Goal: Find specific page/section: Find specific page/section

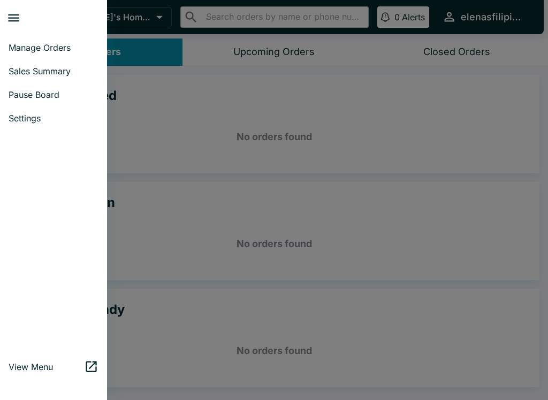
click at [51, 69] on span "Sales Summary" at bounding box center [54, 71] width 90 height 11
select select "03:00"
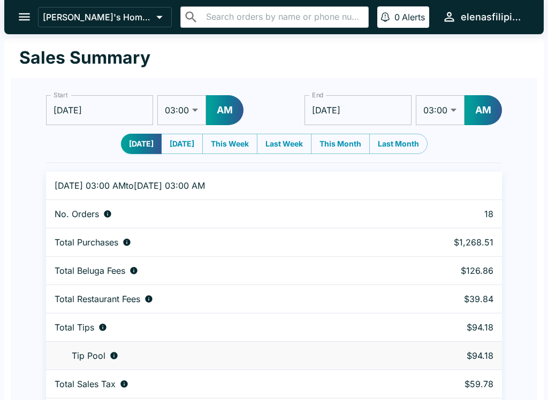
click at [23, 16] on icon "open drawer" at bounding box center [24, 17] width 14 height 14
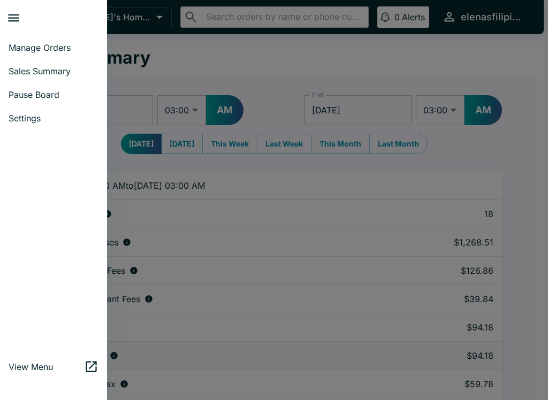
click at [25, 74] on span "Sales Summary" at bounding box center [54, 71] width 90 height 11
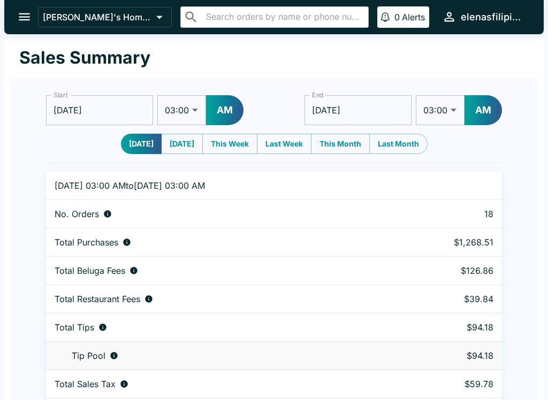
click at [23, 15] on icon "open drawer" at bounding box center [24, 17] width 14 height 14
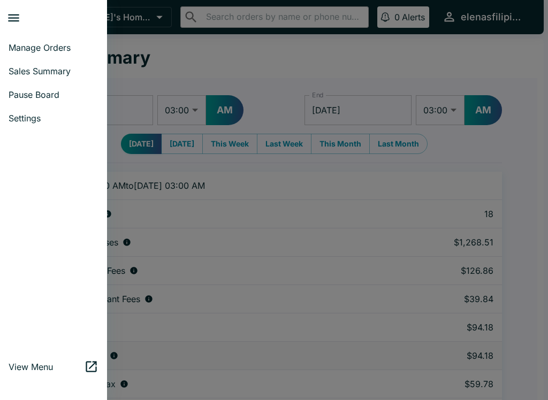
click at [47, 49] on span "Manage Orders" at bounding box center [54, 47] width 90 height 11
